Goal: Task Accomplishment & Management: Complete application form

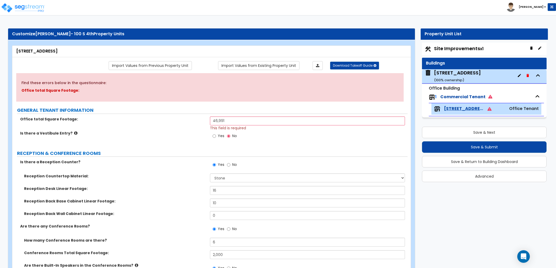
select select "3"
select select "1"
select select "4"
select select "7"
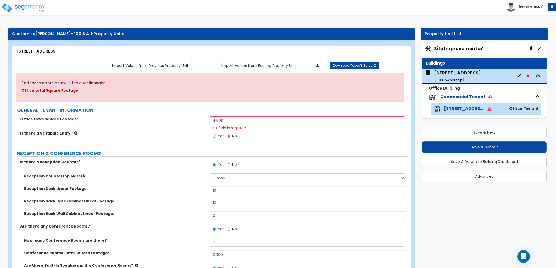
select select "4"
select select "1"
select select "9"
select select "3"
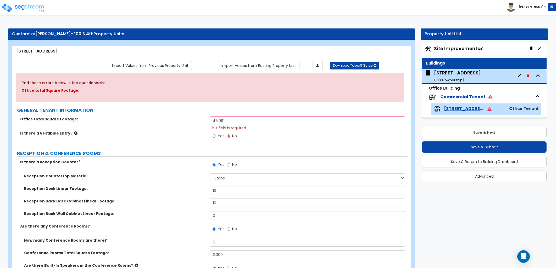
select select "2"
select select "1"
select select "2"
select select "3"
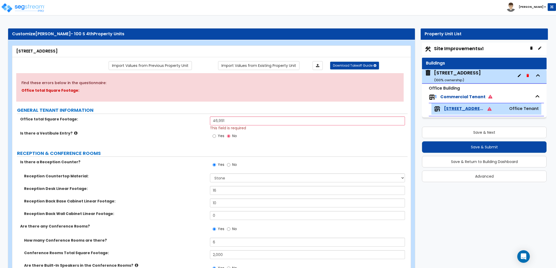
select select "2"
select select "1"
select select "3"
select select "1"
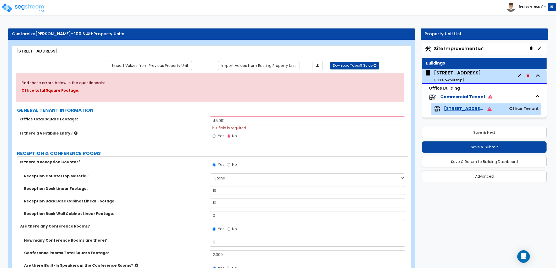
select select "1"
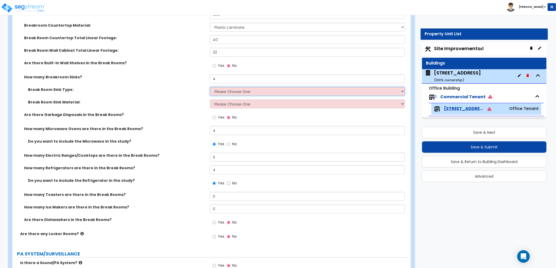
click at [243, 93] on select "Please Choose One Single Sink Double Sink" at bounding box center [307, 91] width 195 height 9
select select "1"
click at [210, 87] on select "Please Choose One Single Sink Double Sink" at bounding box center [307, 91] width 195 height 9
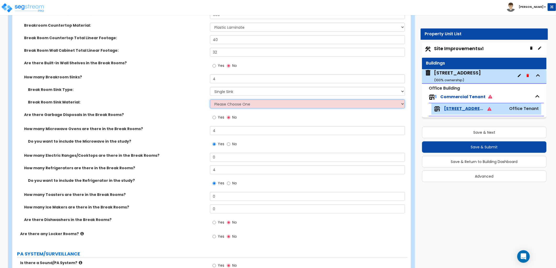
click at [224, 105] on select "Please Choose One Stainless Steel Porcelain Enamel Cast Iron" at bounding box center [307, 104] width 195 height 9
select select "1"
click at [210, 100] on select "Please Choose One Stainless Steel Porcelain Enamel Cast Iron" at bounding box center [307, 104] width 195 height 9
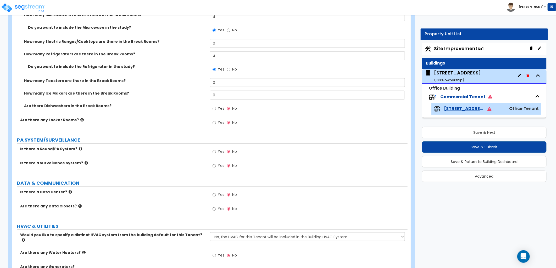
scroll to position [1524, 0]
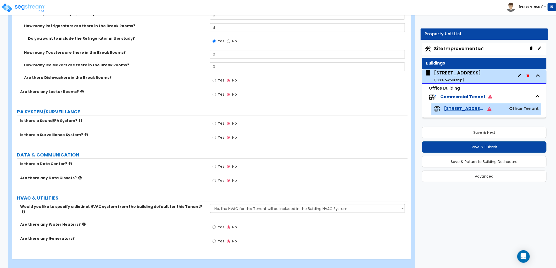
click at [85, 135] on icon at bounding box center [86, 135] width 3 height 4
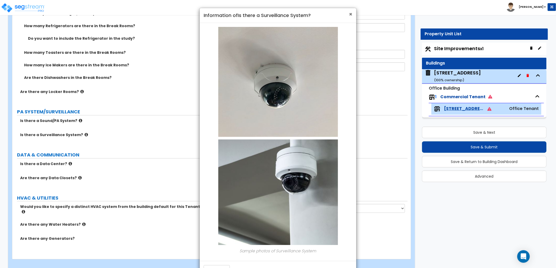
click at [350, 13] on span "×" at bounding box center [350, 14] width 3 height 8
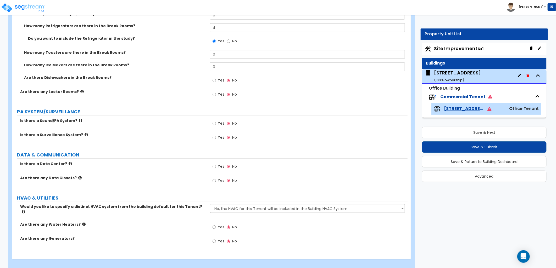
drag, startPoint x: 216, startPoint y: 136, endPoint x: 205, endPoint y: 138, distance: 11.4
click at [216, 136] on label "Yes" at bounding box center [218, 138] width 12 height 9
click at [216, 136] on input "Yes" at bounding box center [213, 138] width 3 height 6
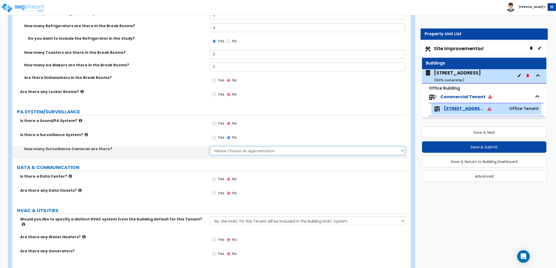
click at [218, 150] on select "Please Choose an Approximation Barely Noticed Any Noticed a Couple Frequently S…" at bounding box center [307, 151] width 195 height 9
select select "2"
click at [210, 147] on select "Please Choose an Approximation Barely Noticed Any Noticed a Couple Frequently S…" at bounding box center [307, 151] width 195 height 9
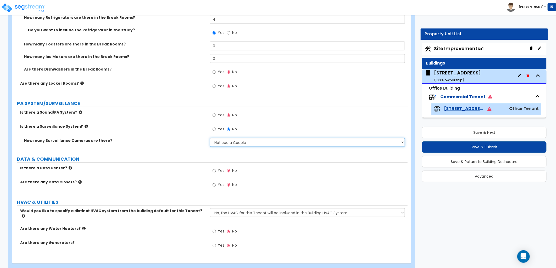
scroll to position [1536, 0]
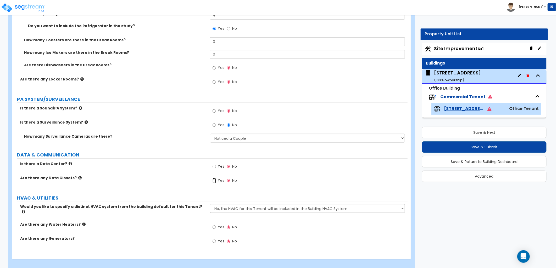
click at [212, 181] on input "Yes" at bounding box center [213, 181] width 3 height 6
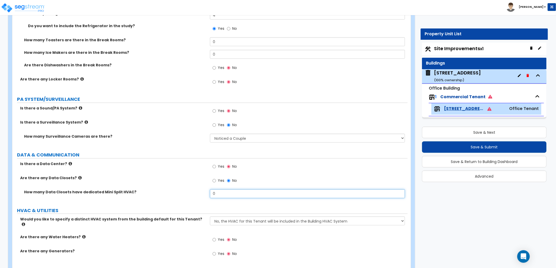
click at [205, 191] on div "How many Data Closets have dedicated Mini Split HVAC? 0" at bounding box center [209, 196] width 395 height 13
click at [279, 179] on div "Yes No" at bounding box center [309, 183] width 198 height 14
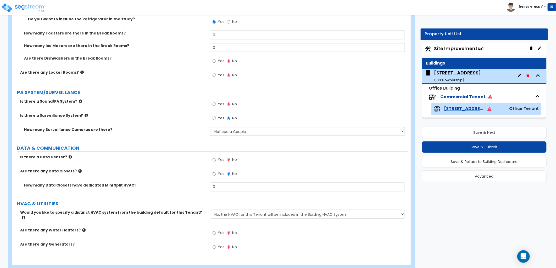
scroll to position [1549, 0]
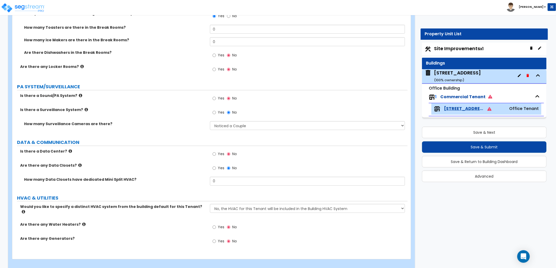
click at [445, 50] on span "Site Improvements x1" at bounding box center [458, 48] width 49 height 7
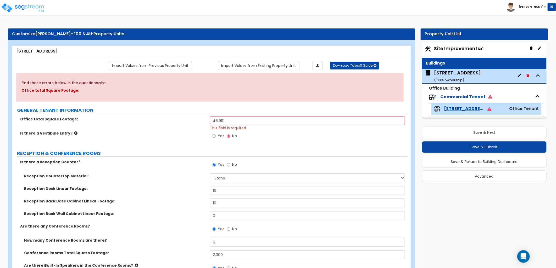
select select "2"
select select "1"
select select "2"
select select "1"
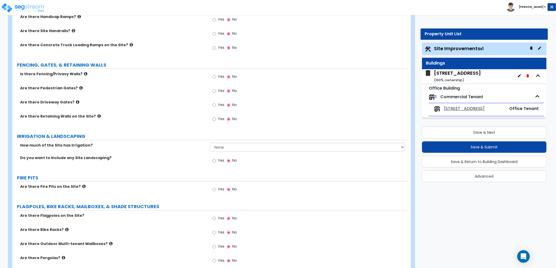
scroll to position [610, 0]
click at [214, 162] on input "Yes" at bounding box center [213, 161] width 3 height 6
radio input "true"
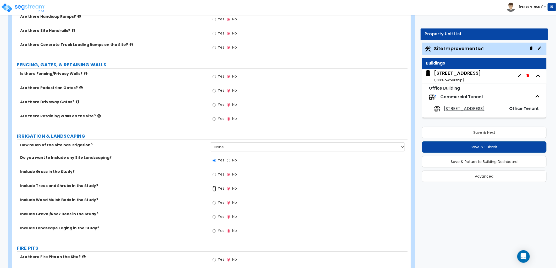
click at [213, 186] on input "Yes" at bounding box center [213, 189] width 3 height 6
radio input "true"
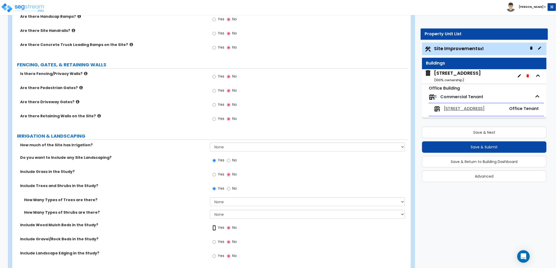
click at [213, 228] on input "Yes" at bounding box center [213, 229] width 3 height 6
radio input "true"
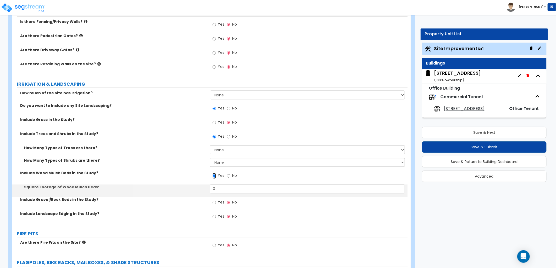
scroll to position [669, 0]
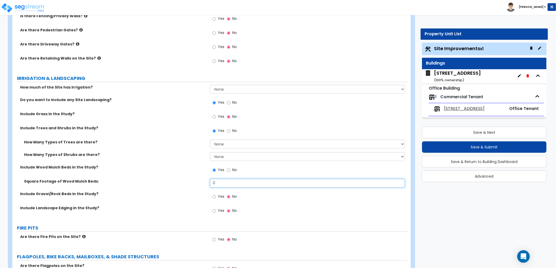
drag, startPoint x: 224, startPoint y: 181, endPoint x: 203, endPoint y: 178, distance: 21.5
click at [204, 178] on div "How much of the Site has Irrigation? None I want to Enter an Approximate Percen…" at bounding box center [209, 152] width 387 height 135
type input "275"
click at [202, 178] on div "Include Wood Mulch Beds in the Study? Yes No" at bounding box center [209, 172] width 395 height 14
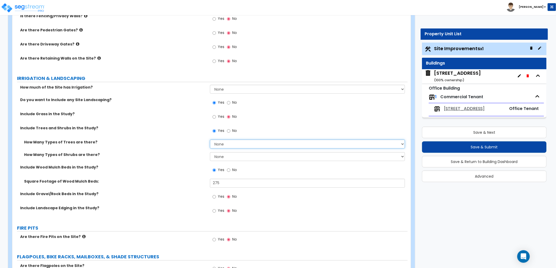
click at [223, 144] on select "None 1 2 3" at bounding box center [307, 144] width 195 height 9
click at [210, 140] on select "None 1 2 3" at bounding box center [307, 144] width 195 height 9
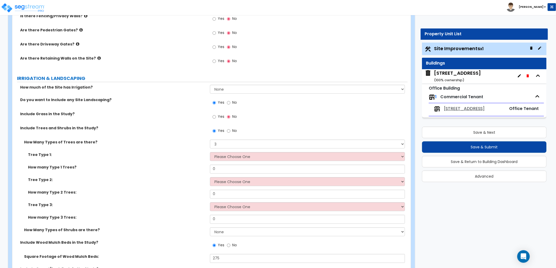
click at [222, 149] on div "How Many Types of Trees are there? None 1 2 3" at bounding box center [209, 146] width 395 height 13
click at [226, 145] on select "None 1 2 3" at bounding box center [307, 144] width 195 height 9
select select "0"
click at [210, 140] on select "None 1 2 3" at bounding box center [307, 144] width 195 height 9
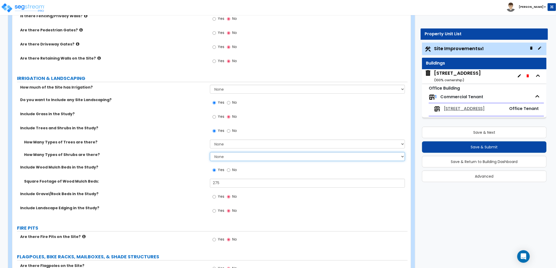
click at [226, 157] on select "None 1 2 3" at bounding box center [307, 156] width 195 height 9
select select "3"
click at [210, 152] on select "None 1 2 3" at bounding box center [307, 156] width 195 height 9
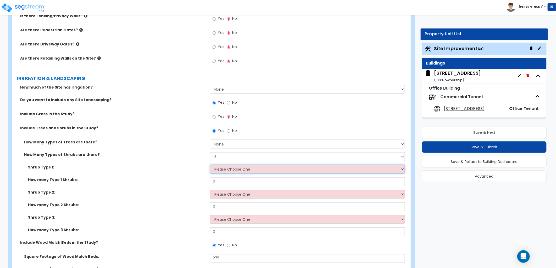
click at [251, 169] on select "Please Choose One Arborvitae Azalea Yew Boxwood Juniper [PERSON_NAME] Cotoneast…" at bounding box center [307, 169] width 195 height 9
click at [243, 170] on select "Please Choose One Arborvitae Azalea Yew Boxwood Juniper [PERSON_NAME] Cotoneast…" at bounding box center [307, 169] width 195 height 9
